Goal: Contribute content

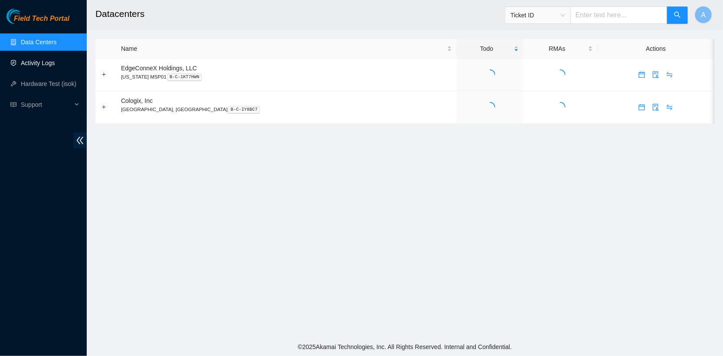
click at [55, 66] on link "Activity Logs" at bounding box center [38, 62] width 34 height 7
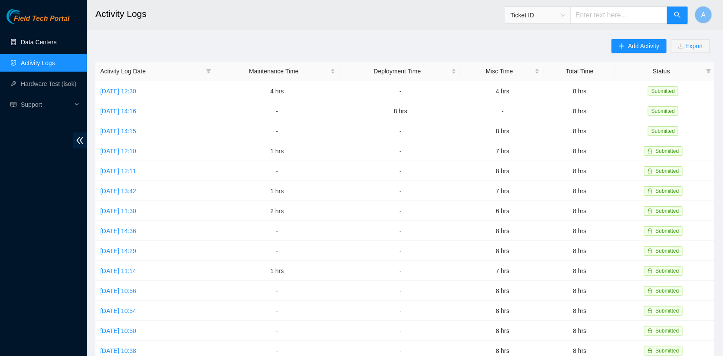
click at [45, 40] on link "Data Centers" at bounding box center [39, 42] width 36 height 7
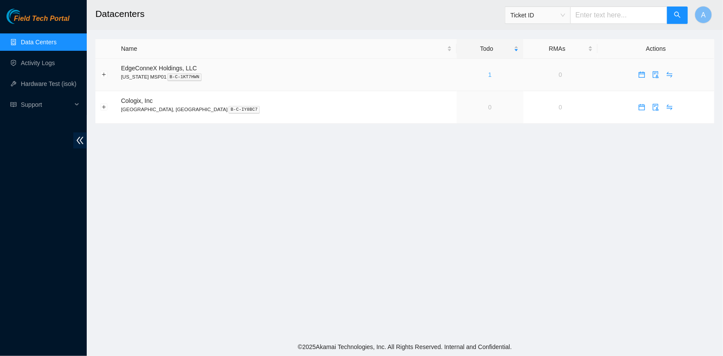
click at [489, 74] on link "1" at bounding box center [490, 74] width 3 height 7
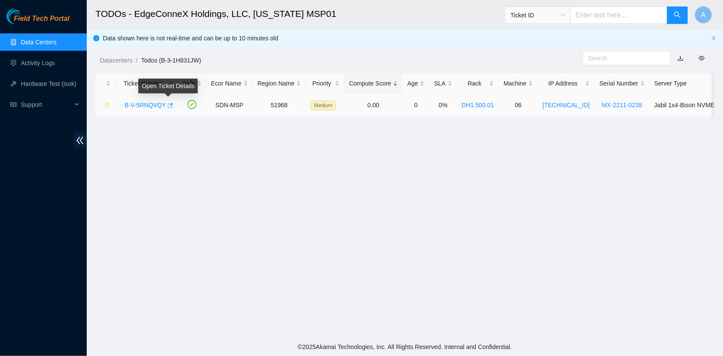
click at [171, 103] on icon "button" at bounding box center [170, 105] width 5 height 5
click at [50, 39] on link "Data Centers" at bounding box center [39, 42] width 36 height 7
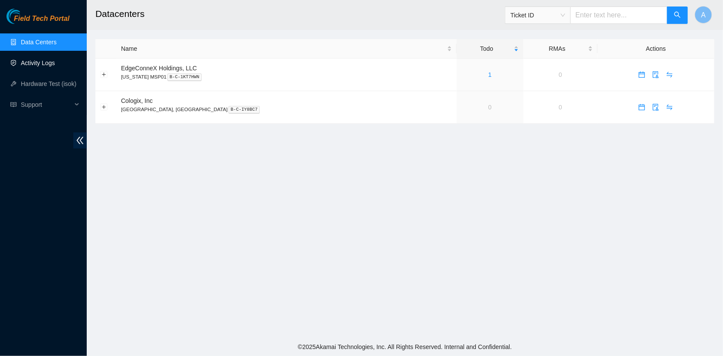
click at [41, 60] on link "Activity Logs" at bounding box center [38, 62] width 34 height 7
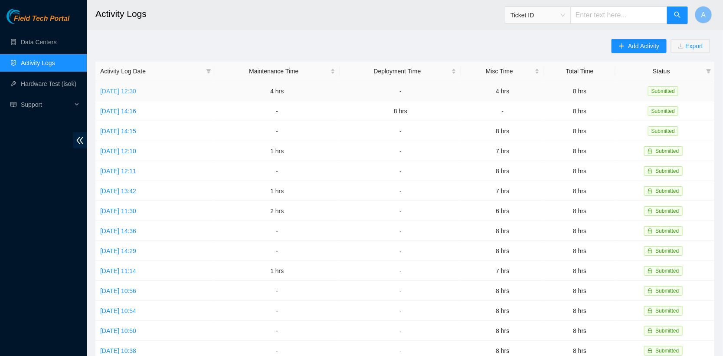
click at [125, 88] on link "Tue, 12 Aug 2025 12:30" at bounding box center [118, 91] width 36 height 7
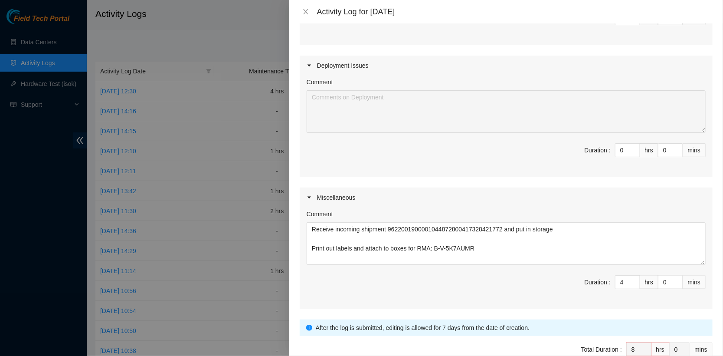
scroll to position [327, 0]
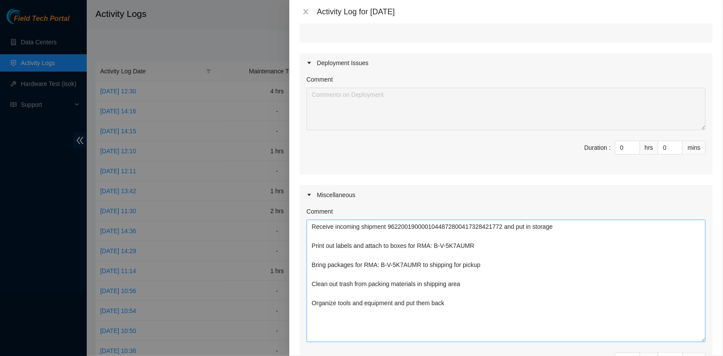
drag, startPoint x: 702, startPoint y: 257, endPoint x: 703, endPoint y: 348, distance: 90.3
click at [703, 342] on textarea "Receive incoming shipment 9622001900001044872800417328421772 and put in storage…" at bounding box center [506, 281] width 399 height 122
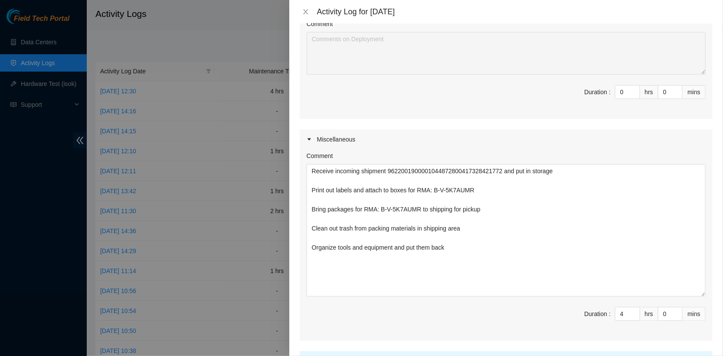
scroll to position [409, 0]
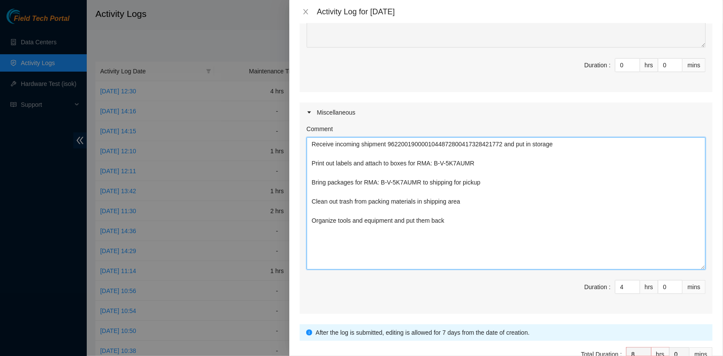
drag, startPoint x: 422, startPoint y: 161, endPoint x: 518, endPoint y: 163, distance: 95.5
click at [518, 163] on textarea "Receive incoming shipment 9622001900001044872800417328421772 and put in storage…" at bounding box center [506, 203] width 399 height 132
click at [486, 209] on textarea "Receive incoming shipment 9622001900001044872800417328421772 and put in storage…" at bounding box center [506, 203] width 399 height 132
click at [486, 225] on textarea "Receive incoming shipment 9622001900001044872800417328421772 and put in storage…" at bounding box center [506, 203] width 399 height 132
paste textarea "RMA: B-V-5K7AUMR"
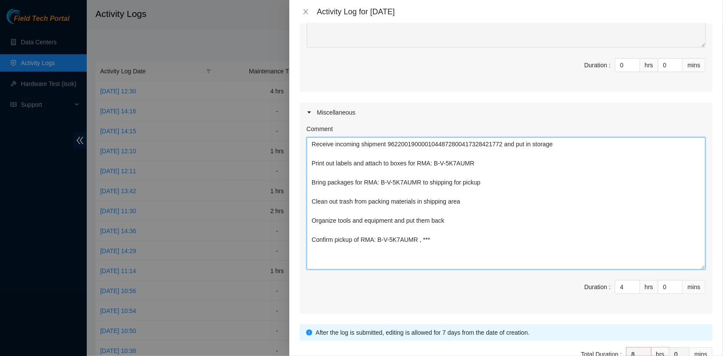
paste textarea "RMA: B-V-5K7AUMR"
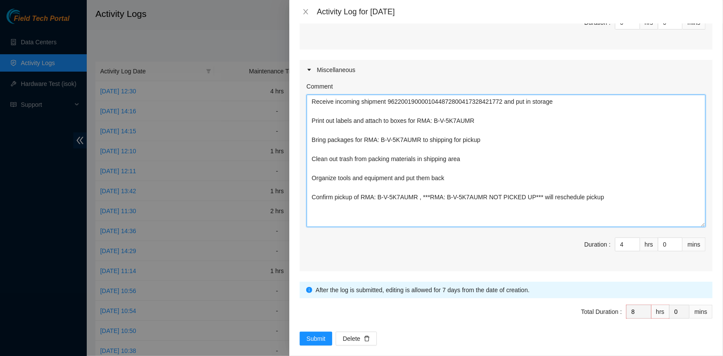
scroll to position [460, 0]
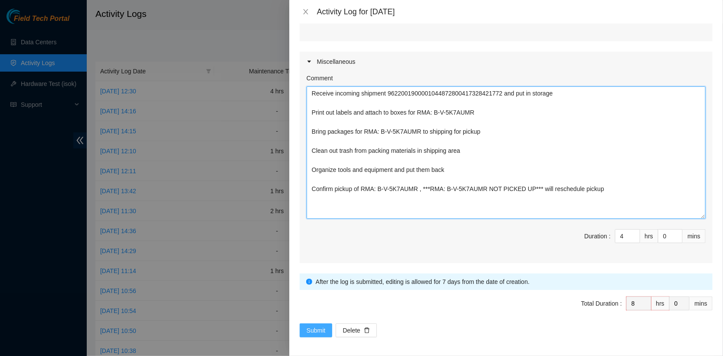
type textarea "Receive incoming shipment 9622001900001044872800417328421772 and put in storage…"
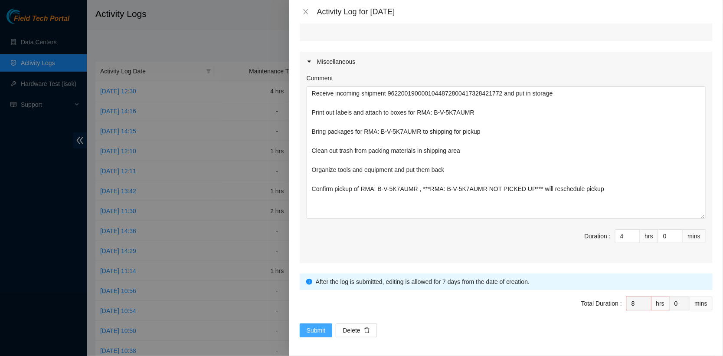
click at [318, 326] on span "Submit" at bounding box center [316, 330] width 19 height 10
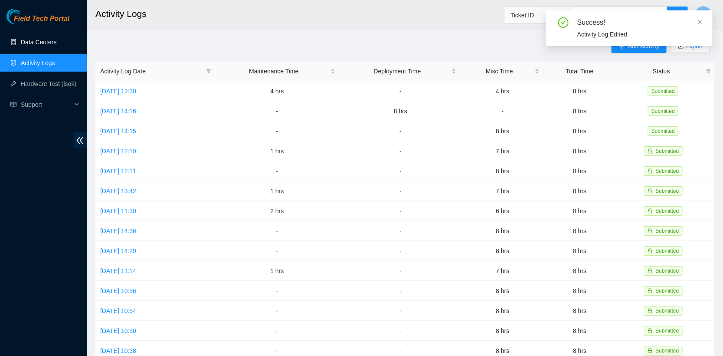
click at [35, 41] on link "Data Centers" at bounding box center [39, 42] width 36 height 7
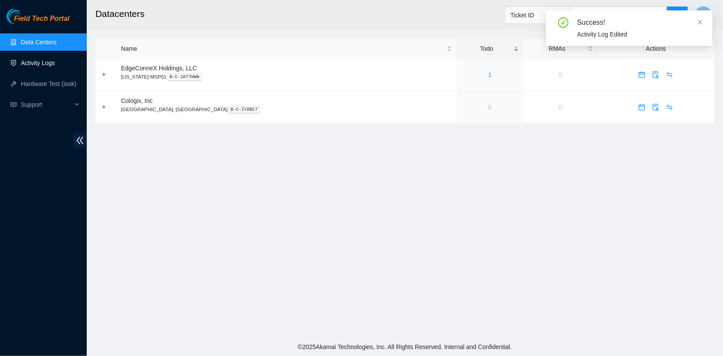
click at [40, 59] on link "Activity Logs" at bounding box center [38, 62] width 34 height 7
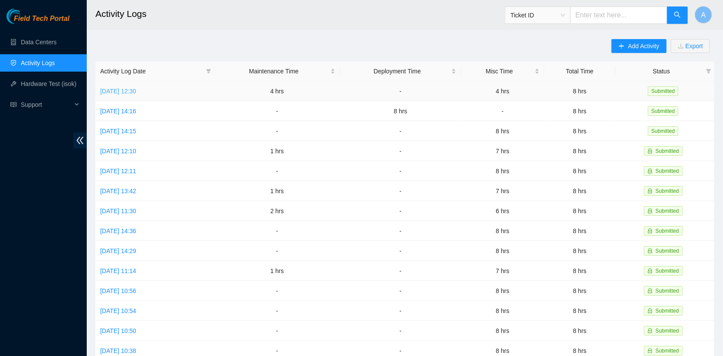
click at [136, 88] on link "Tue, 12 Aug 2025 12:30" at bounding box center [118, 91] width 36 height 7
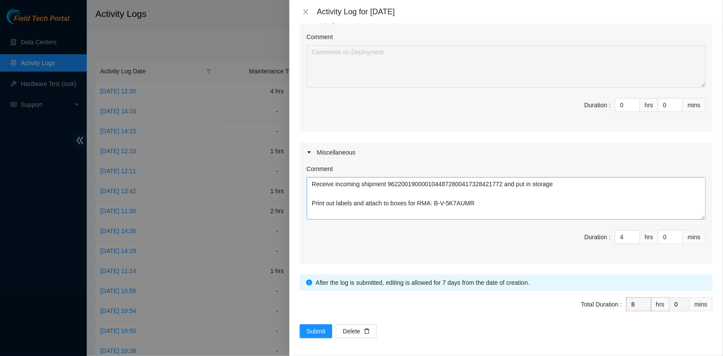
scroll to position [67, 0]
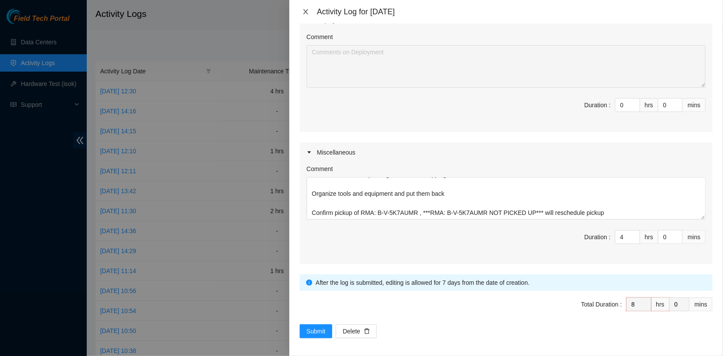
click at [305, 9] on icon "close" at bounding box center [305, 11] width 7 height 7
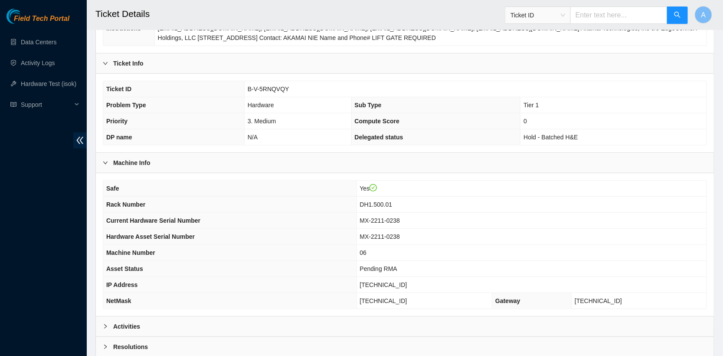
scroll to position [228, 0]
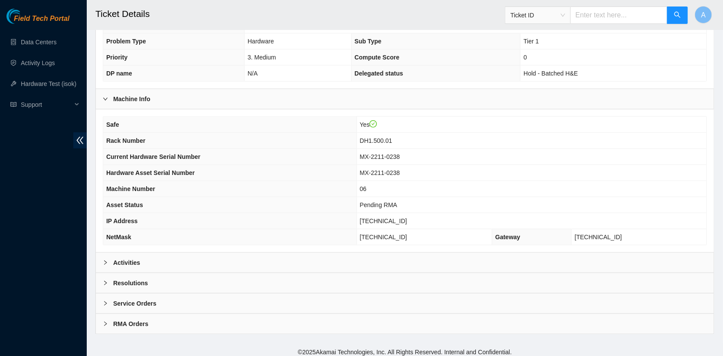
click at [176, 254] on div "Activities" at bounding box center [405, 263] width 618 height 20
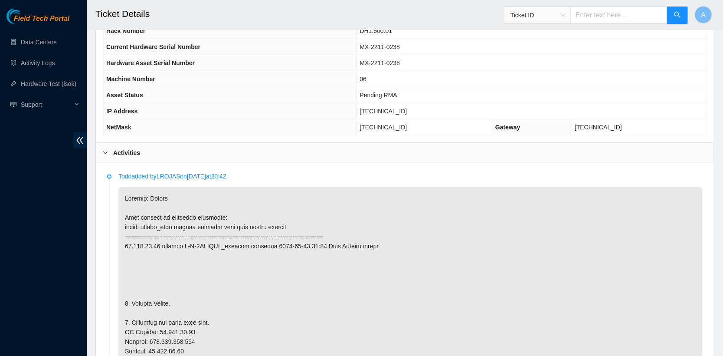
scroll to position [289, 0]
